Goal: Information Seeking & Learning: Learn about a topic

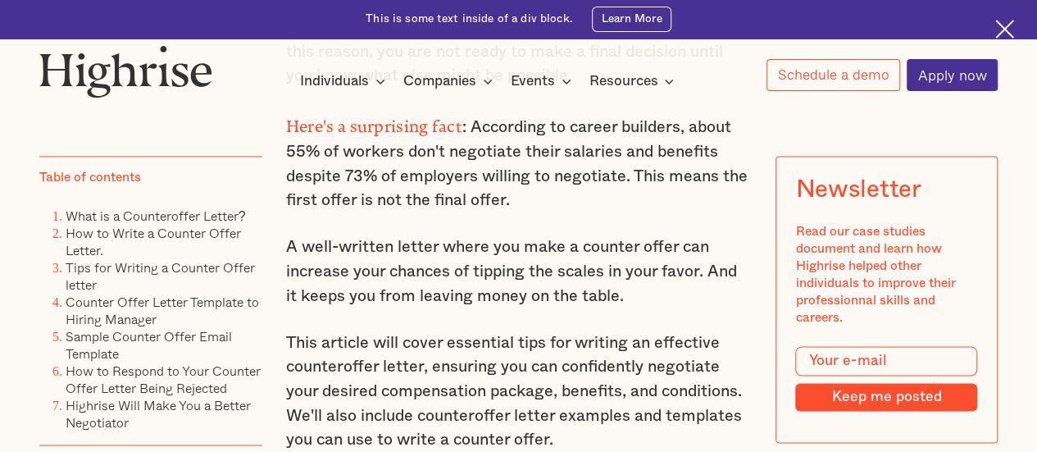
scroll to position [1131, 0]
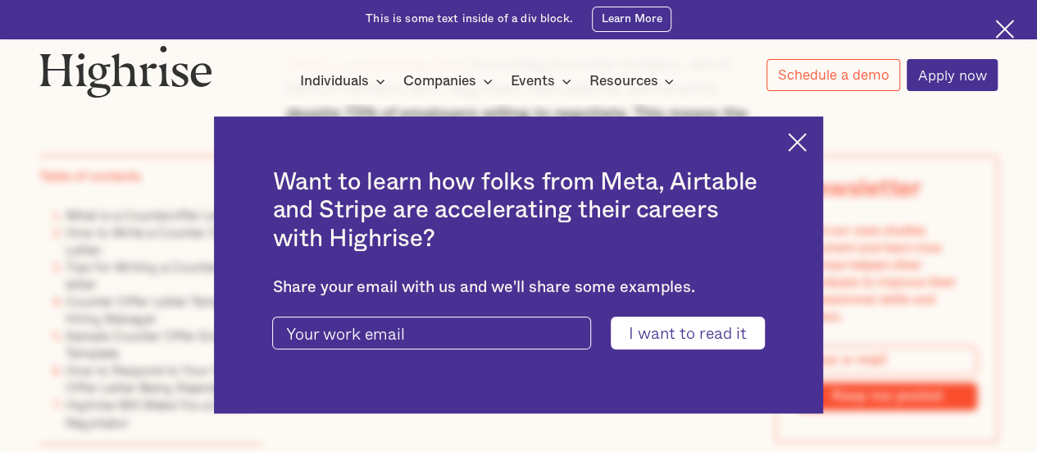
click at [807, 147] on img at bounding box center [797, 142] width 19 height 19
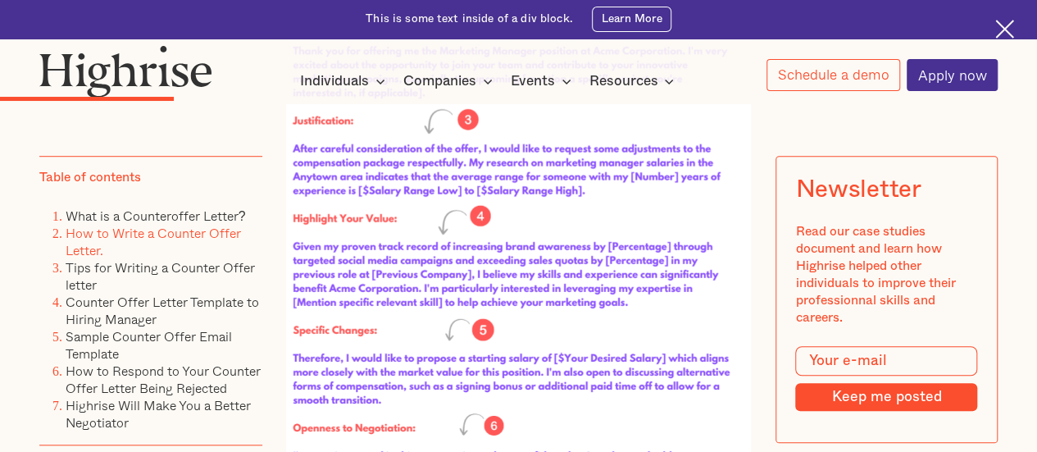
scroll to position [3749, 0]
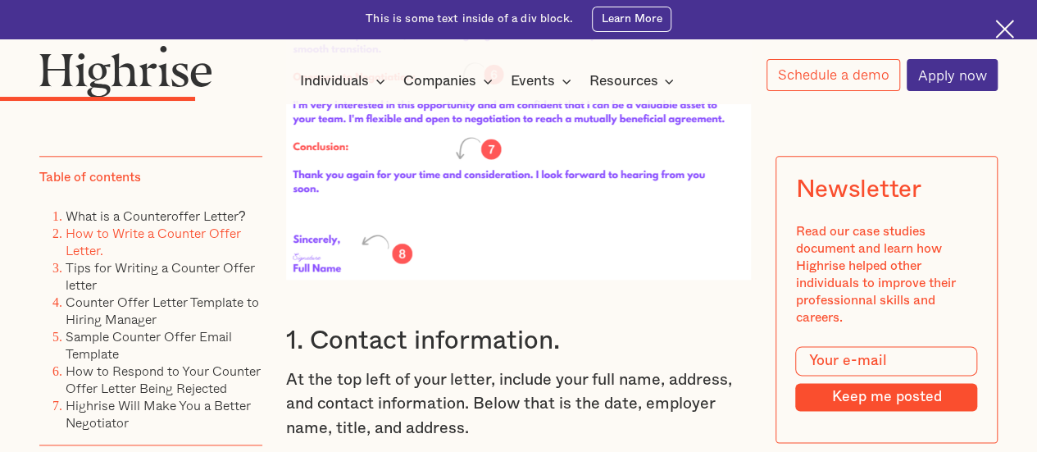
scroll to position [3941, 0]
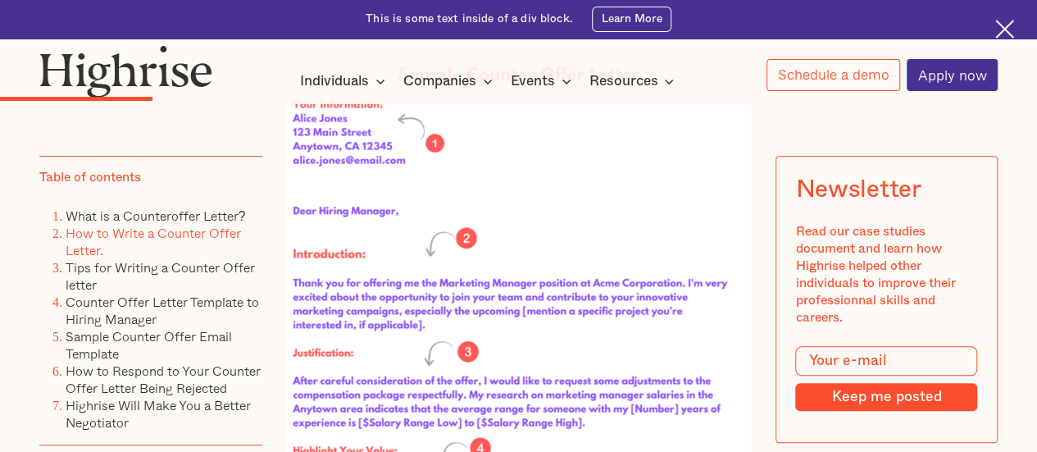
scroll to position [3376, 0]
